Goal: Navigation & Orientation: Understand site structure

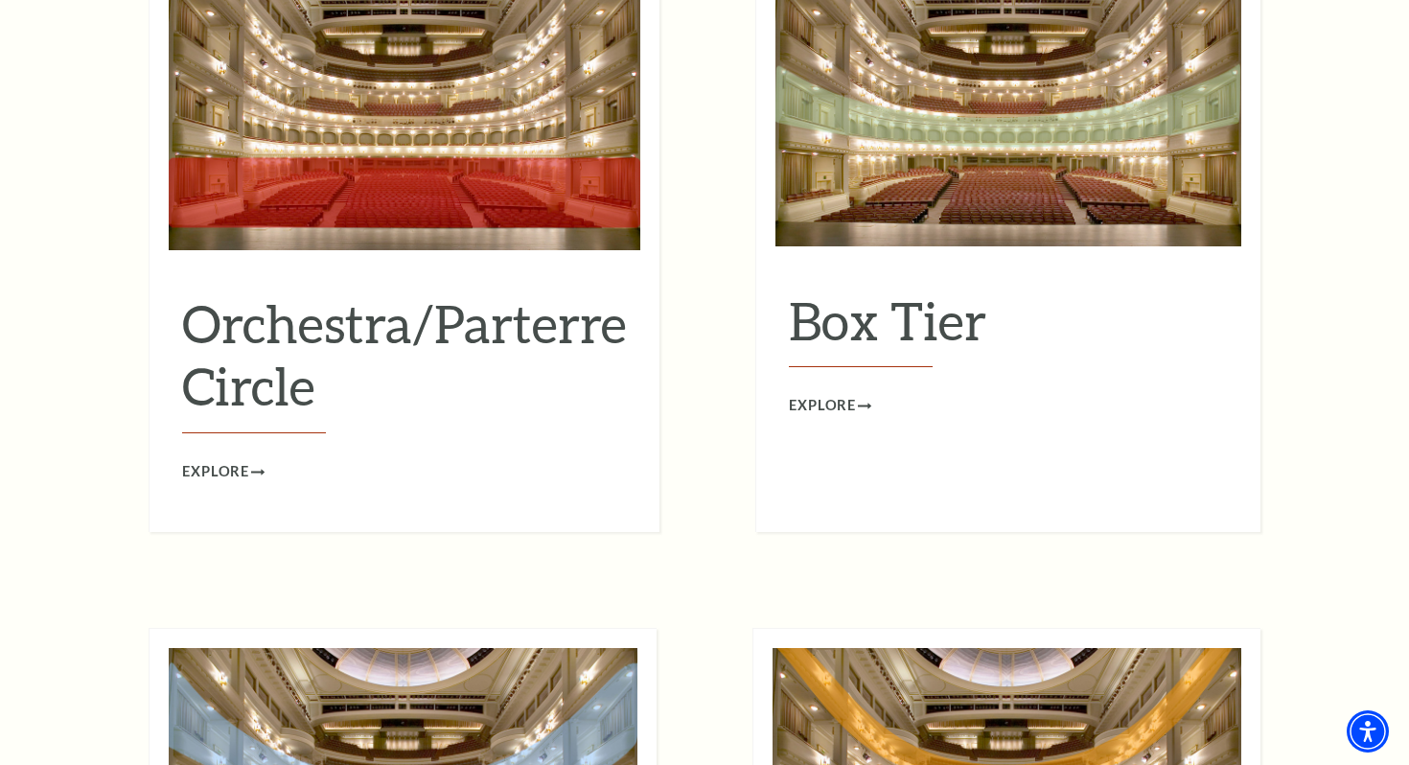
scroll to position [1869, 0]
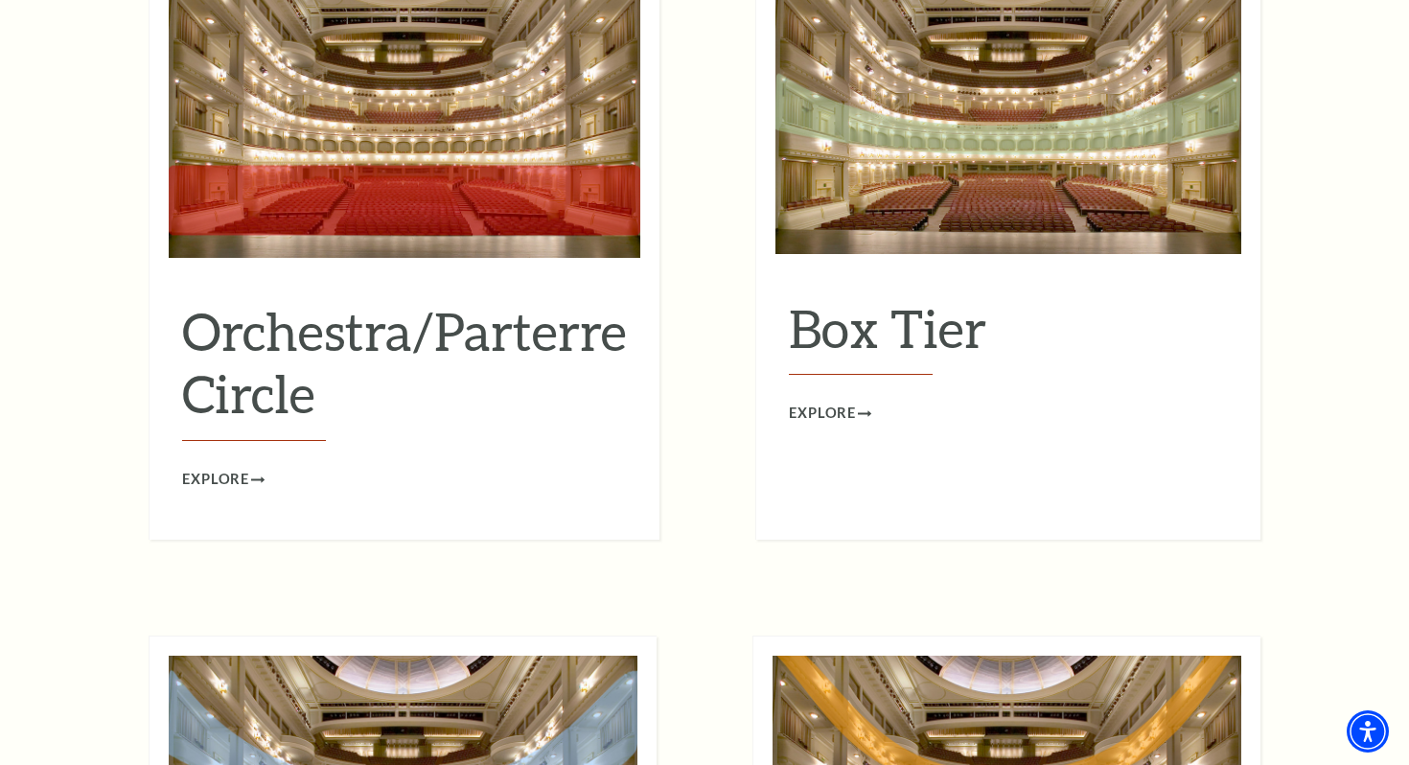
click at [211, 360] on h2 "Orchestra/Parterre Circle" at bounding box center [404, 370] width 445 height 141
click at [210, 468] on span "Explore" at bounding box center [215, 480] width 67 height 24
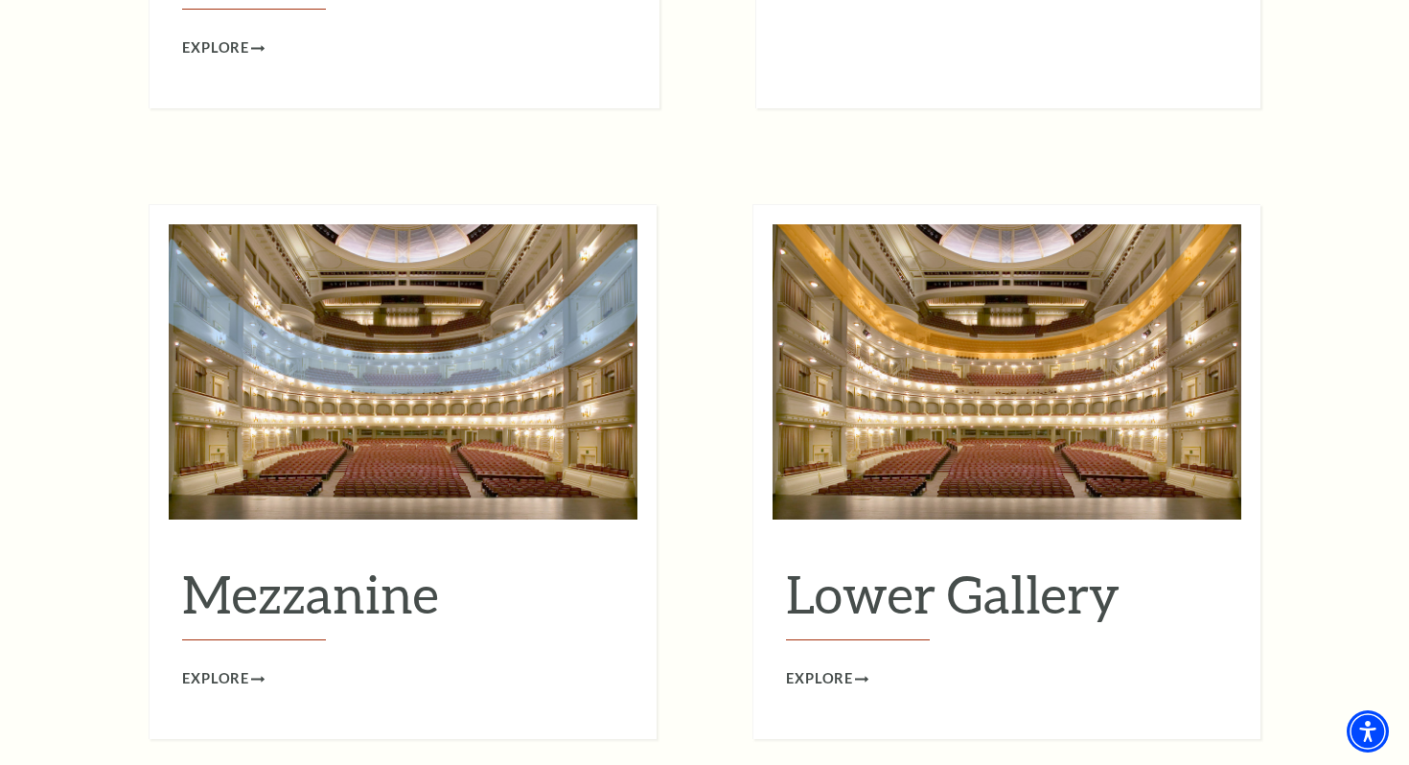
scroll to position [2303, 0]
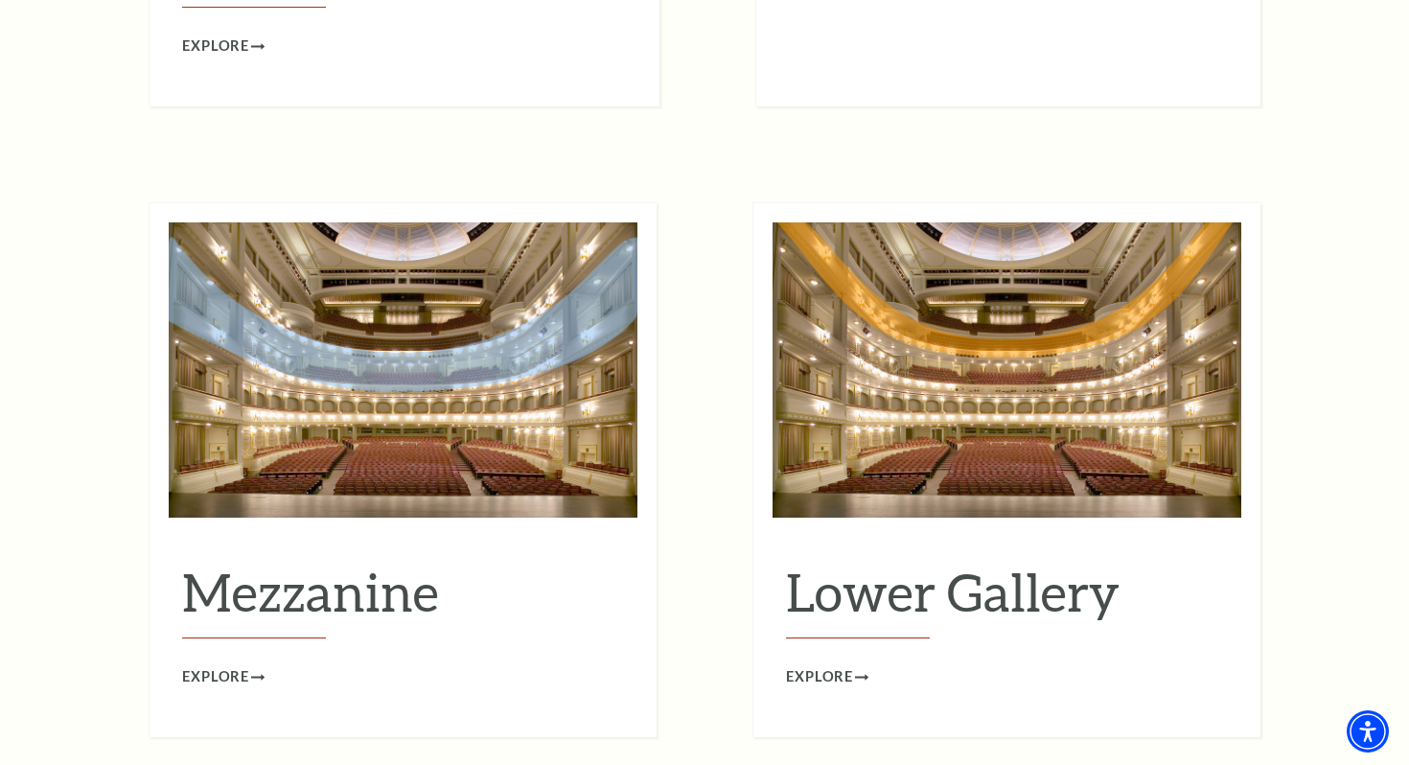
click at [461, 487] on div "Mezzanine Explore" at bounding box center [403, 469] width 508 height 535
click at [236, 665] on span "Explore" at bounding box center [215, 677] width 67 height 24
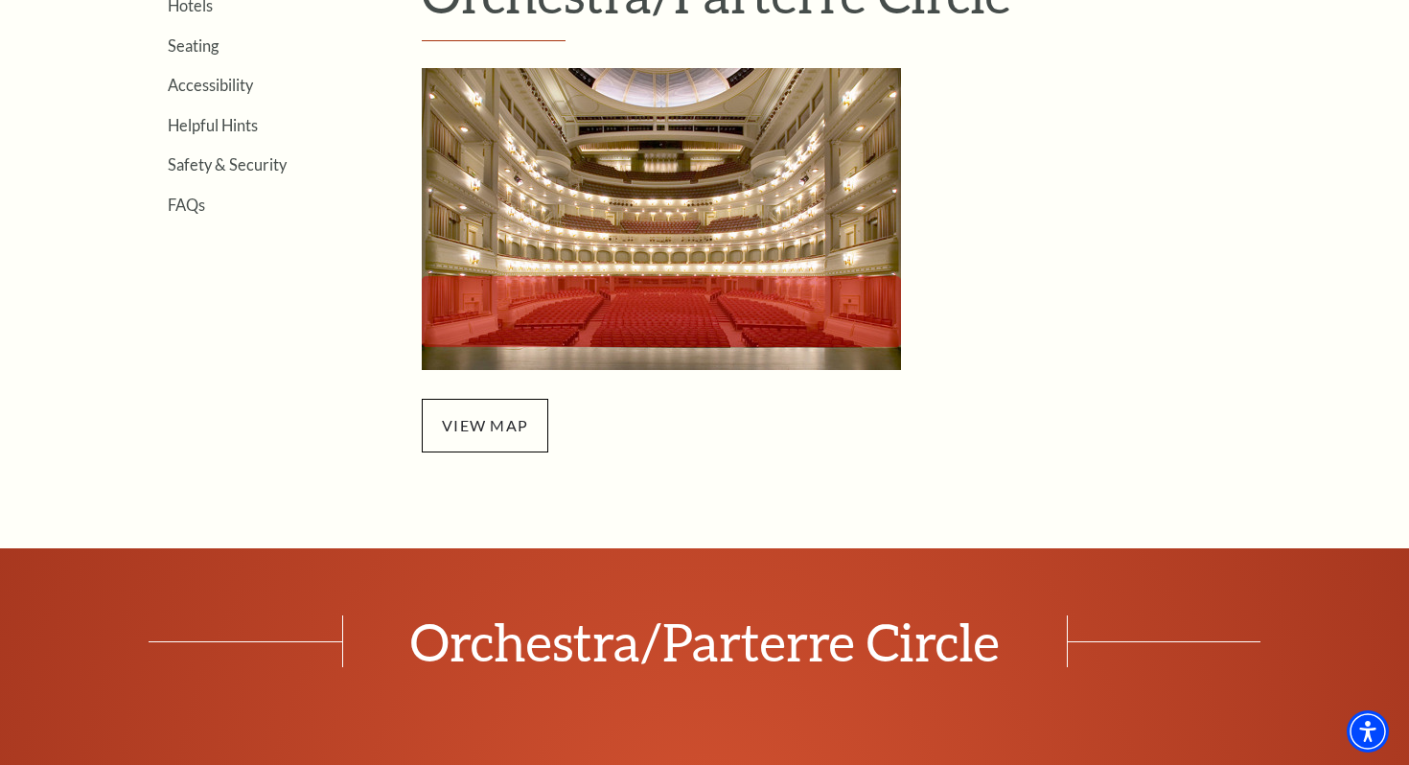
scroll to position [675, 0]
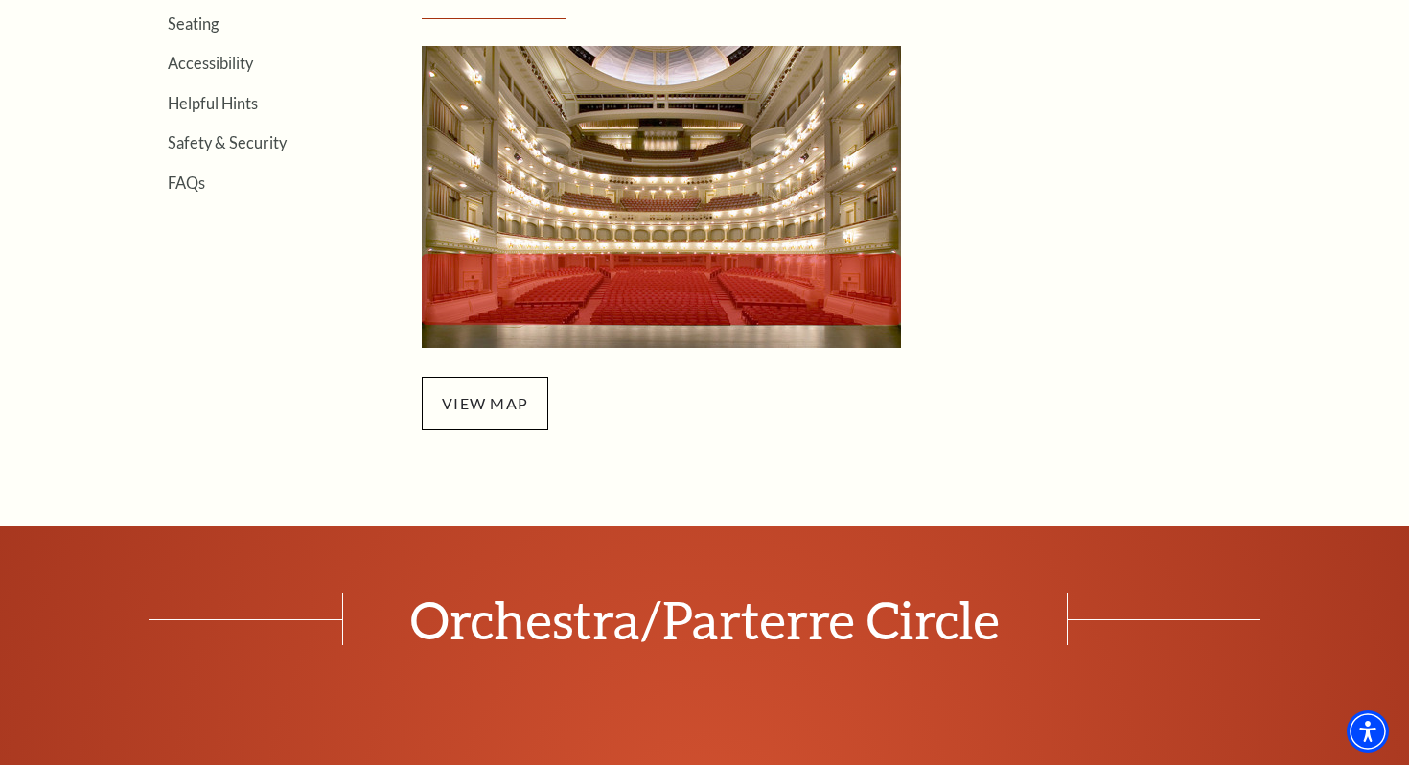
click at [527, 431] on div "Search Location & Directions Parking Dining Hotels Seating Accessibility Helpfu…" at bounding box center [704, 724] width 1409 height 2820
click at [509, 396] on span "view map" at bounding box center [485, 404] width 126 height 54
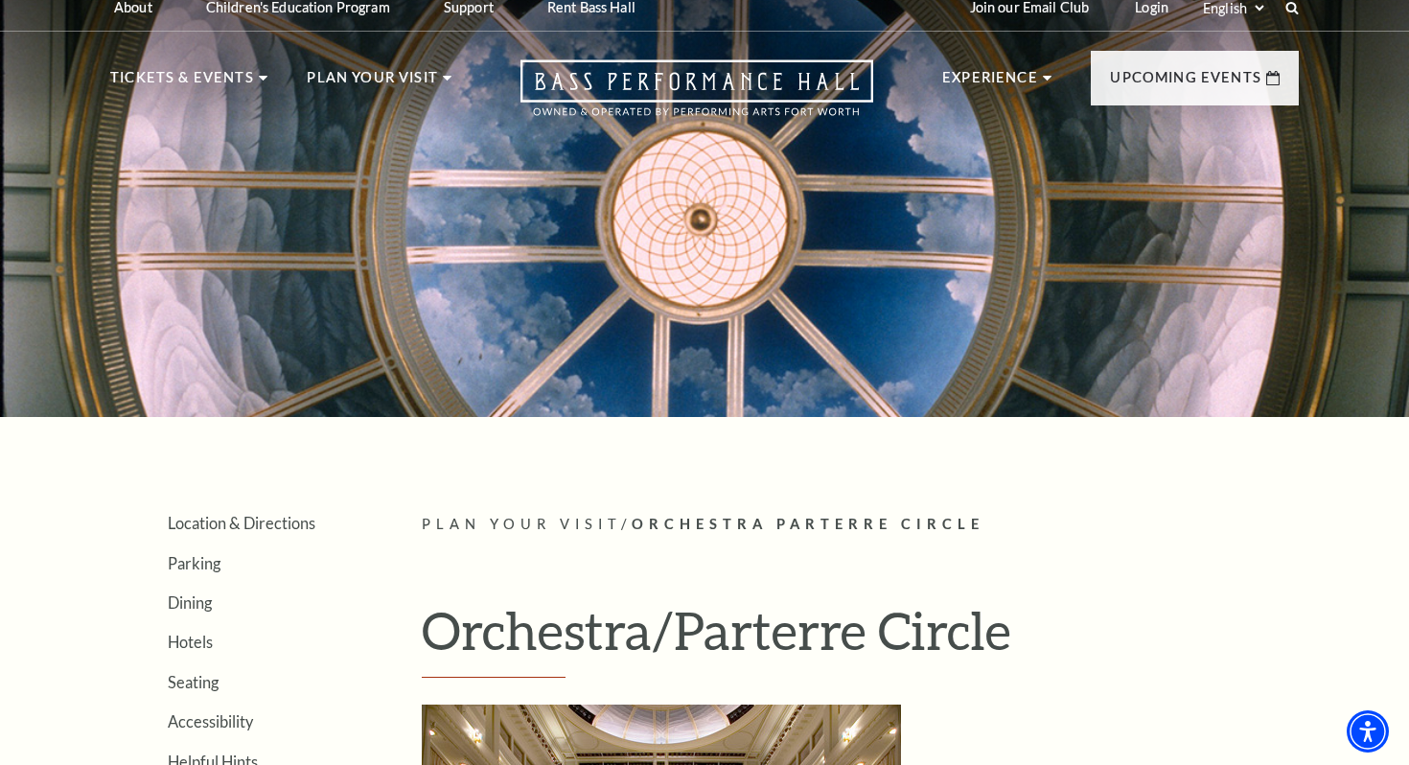
scroll to position [14, 0]
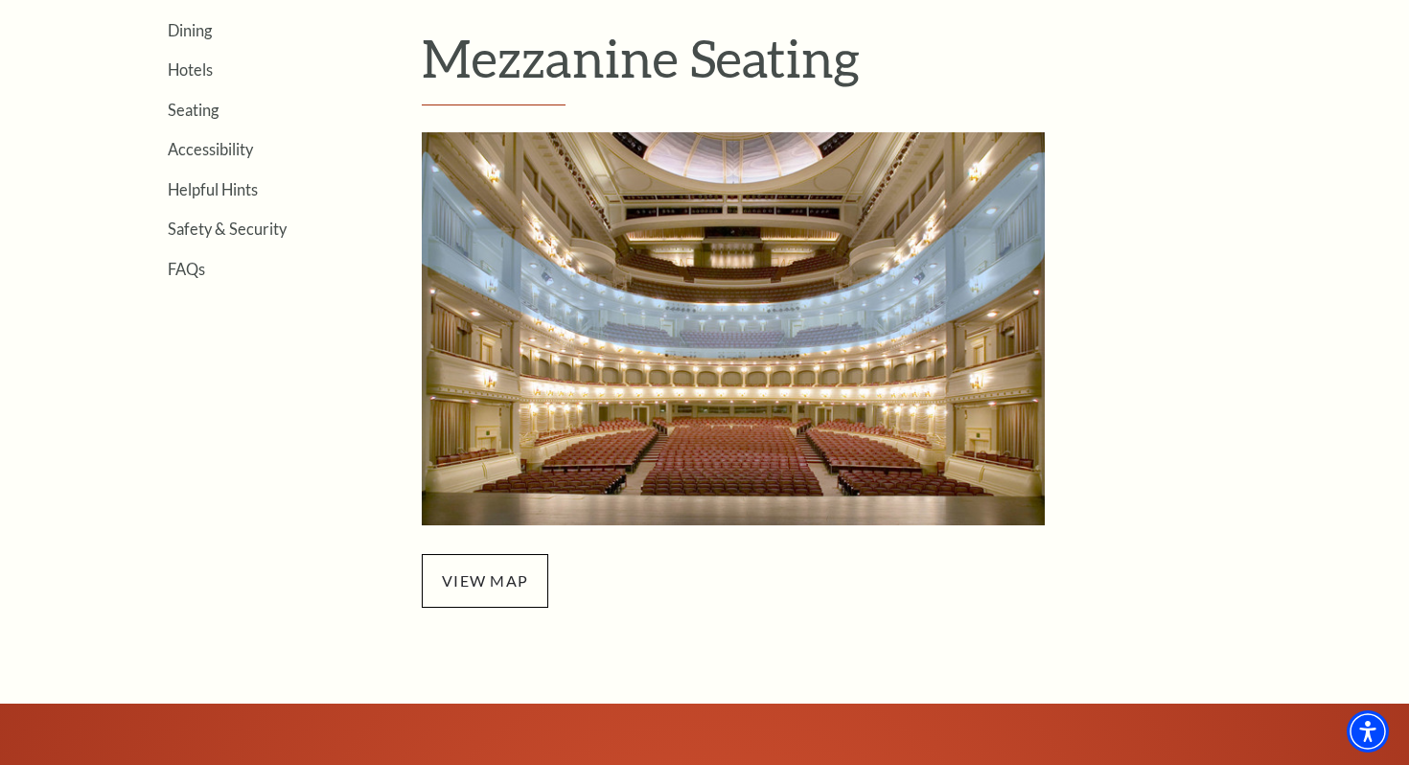
scroll to position [595, 0]
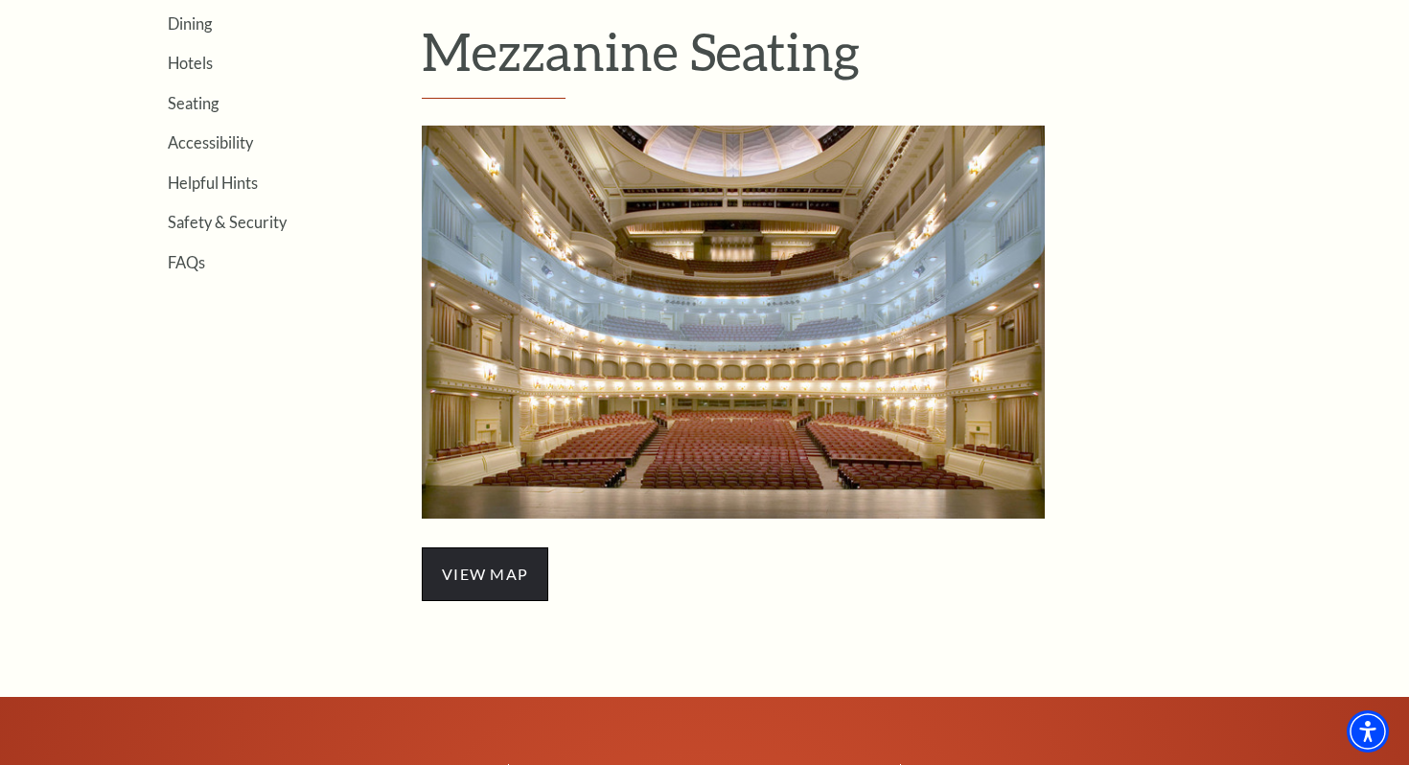
click at [471, 562] on span "view map" at bounding box center [485, 574] width 126 height 54
